Goal: Information Seeking & Learning: Compare options

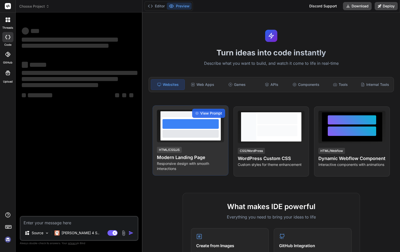
type textarea "x"
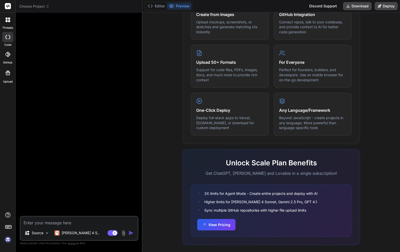
scroll to position [237, 0]
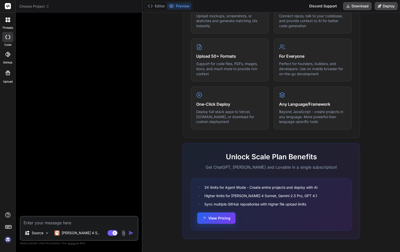
click at [209, 219] on button "View Pricing" at bounding box center [216, 217] width 38 height 11
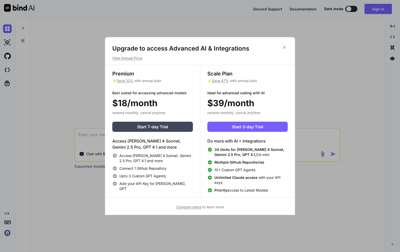
click at [218, 78] on p "⚡ Save 47% with annual plan" at bounding box center [248, 80] width 80 height 5
click at [218, 79] on span "Save 47%" at bounding box center [220, 80] width 17 height 4
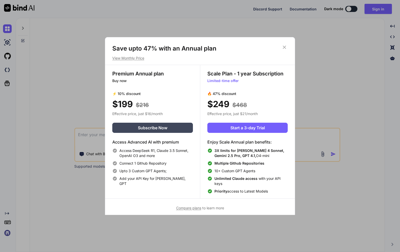
click at [189, 208] on span "Compare plans" at bounding box center [188, 208] width 25 height 4
click at [283, 46] on icon at bounding box center [285, 47] width 6 height 6
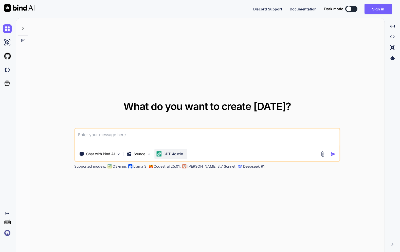
click at [172, 154] on p "GPT-4o min.." at bounding box center [175, 153] width 22 height 5
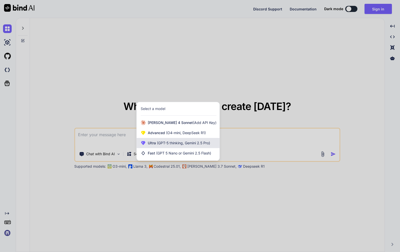
click at [173, 144] on span "(GPT-5 thinking, Gemini 2.5 Pro)" at bounding box center [183, 143] width 54 height 4
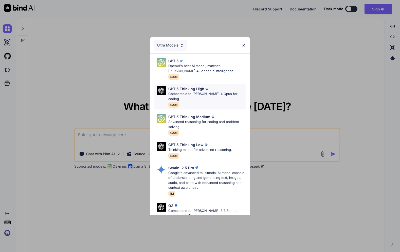
click at [191, 94] on p "Comparable to [PERSON_NAME] 4 Opus for coding" at bounding box center [208, 96] width 78 height 10
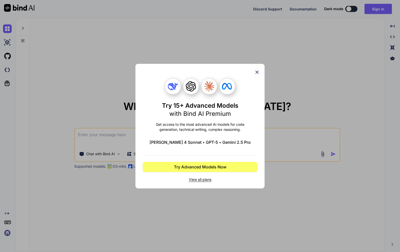
click at [257, 70] on icon at bounding box center [258, 72] width 6 height 6
